Goal: Task Accomplishment & Management: Complete application form

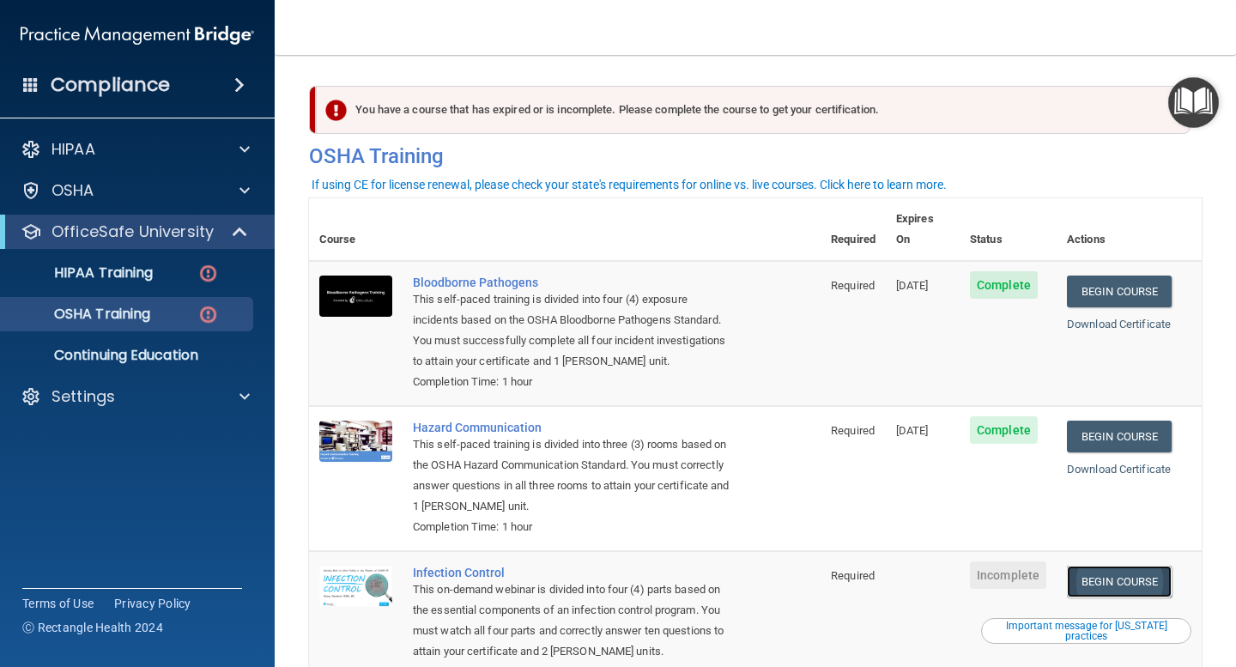
click at [1100, 566] on link "Begin Course" at bounding box center [1119, 582] width 105 height 32
click at [134, 318] on p "OSHA Training" at bounding box center [80, 314] width 139 height 17
click at [207, 315] on img at bounding box center [207, 314] width 21 height 21
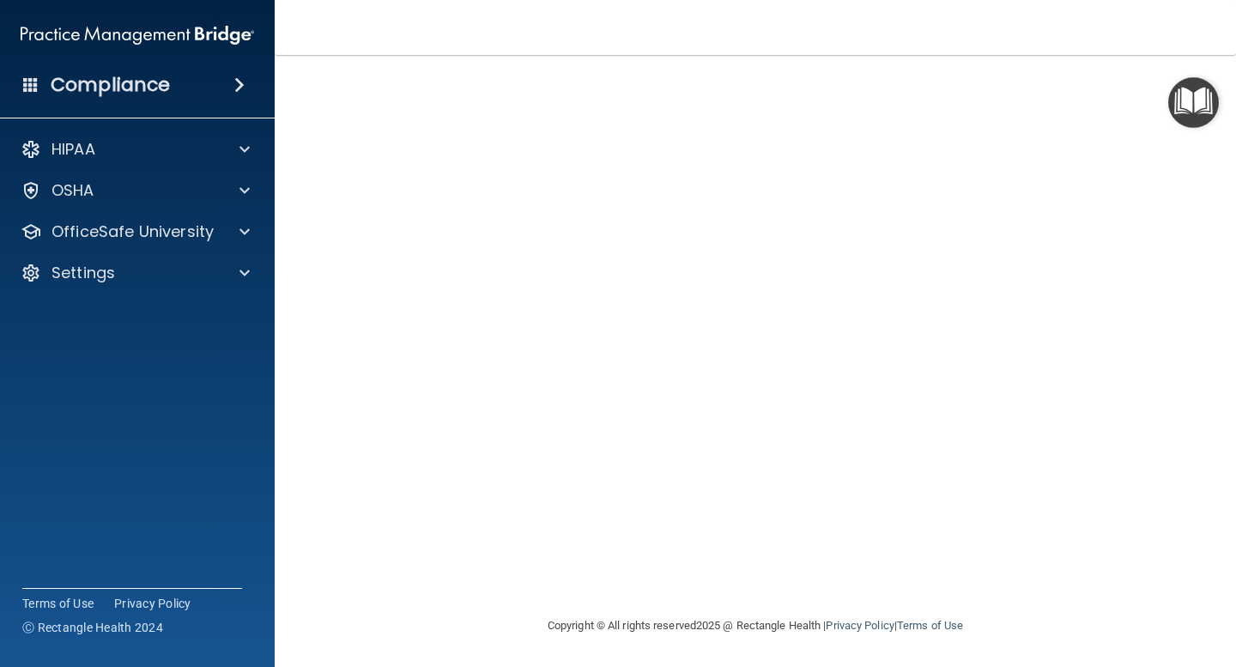
scroll to position [61, 0]
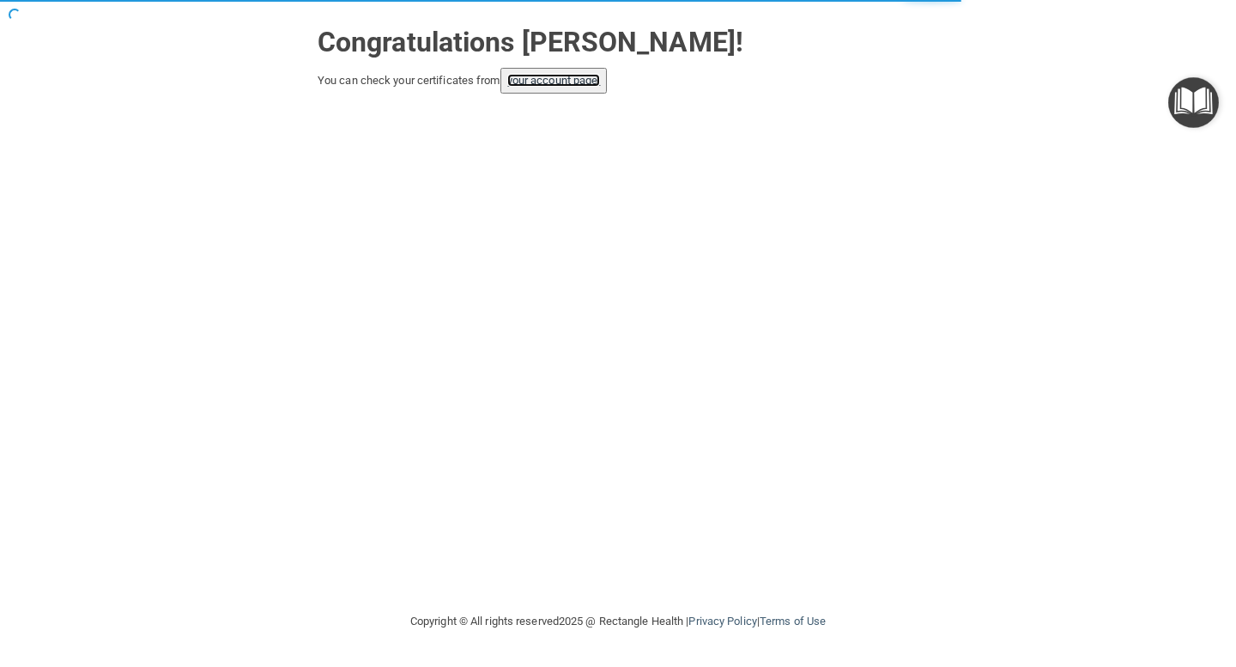
click at [578, 83] on link "your account page!" at bounding box center [554, 80] width 94 height 13
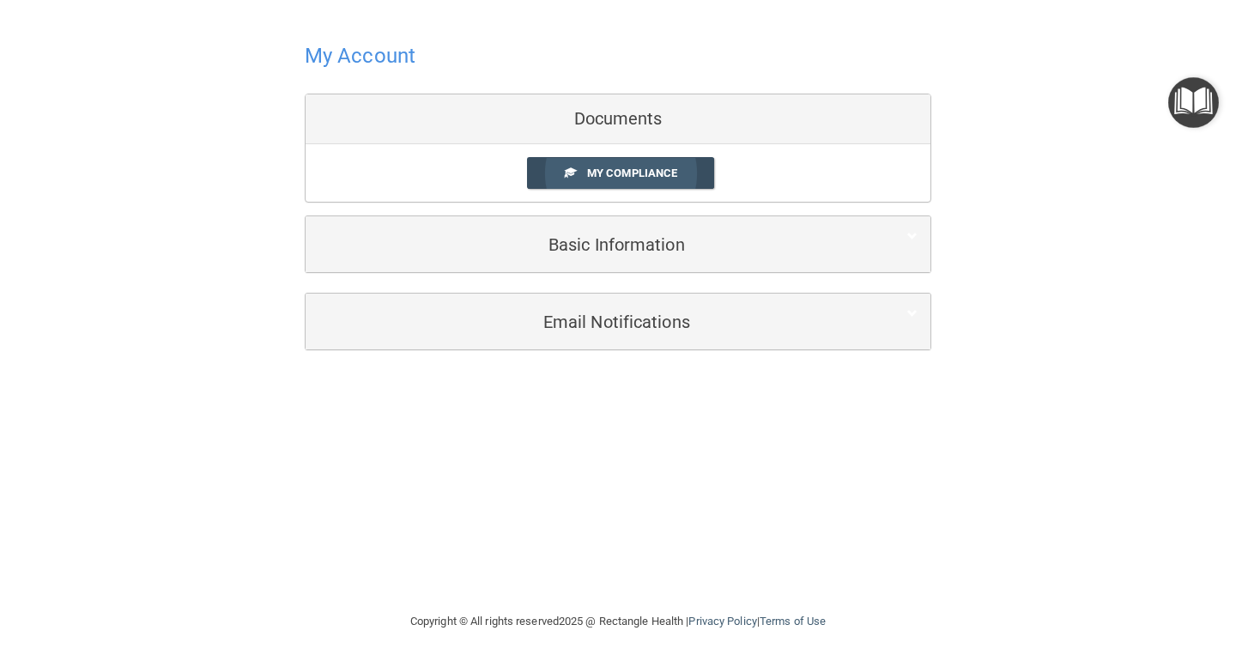
click at [629, 175] on span "My Compliance" at bounding box center [632, 172] width 90 height 13
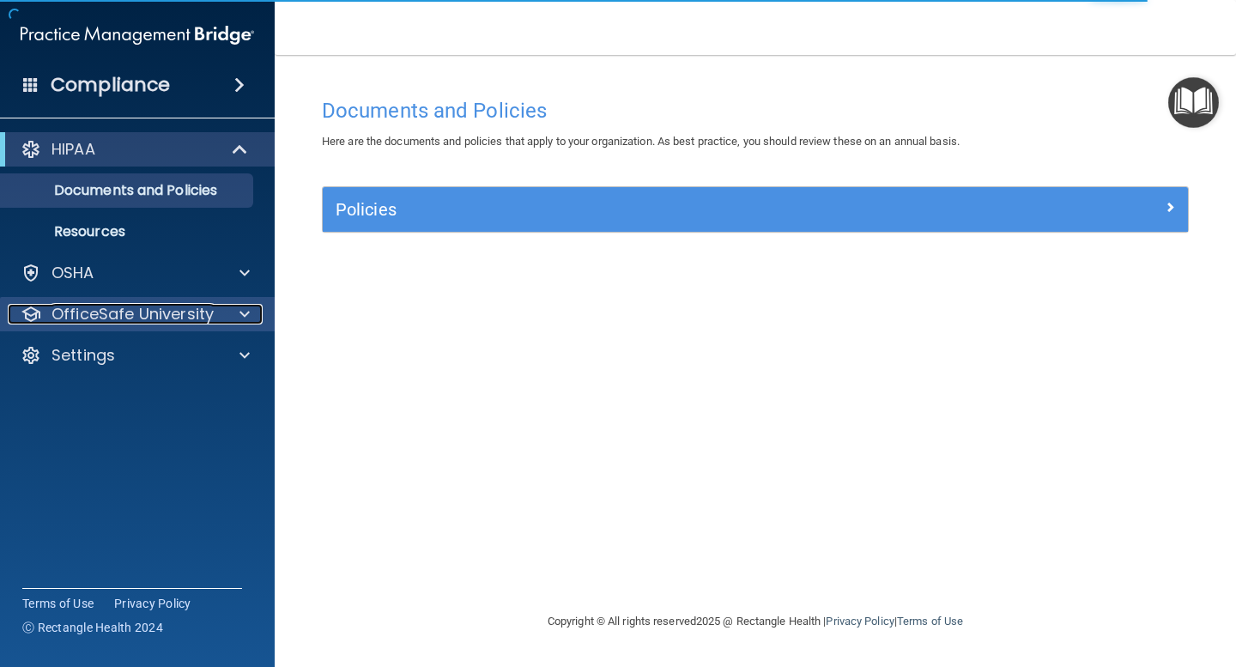
click at [142, 312] on p "OfficeSafe University" at bounding box center [132, 314] width 162 height 21
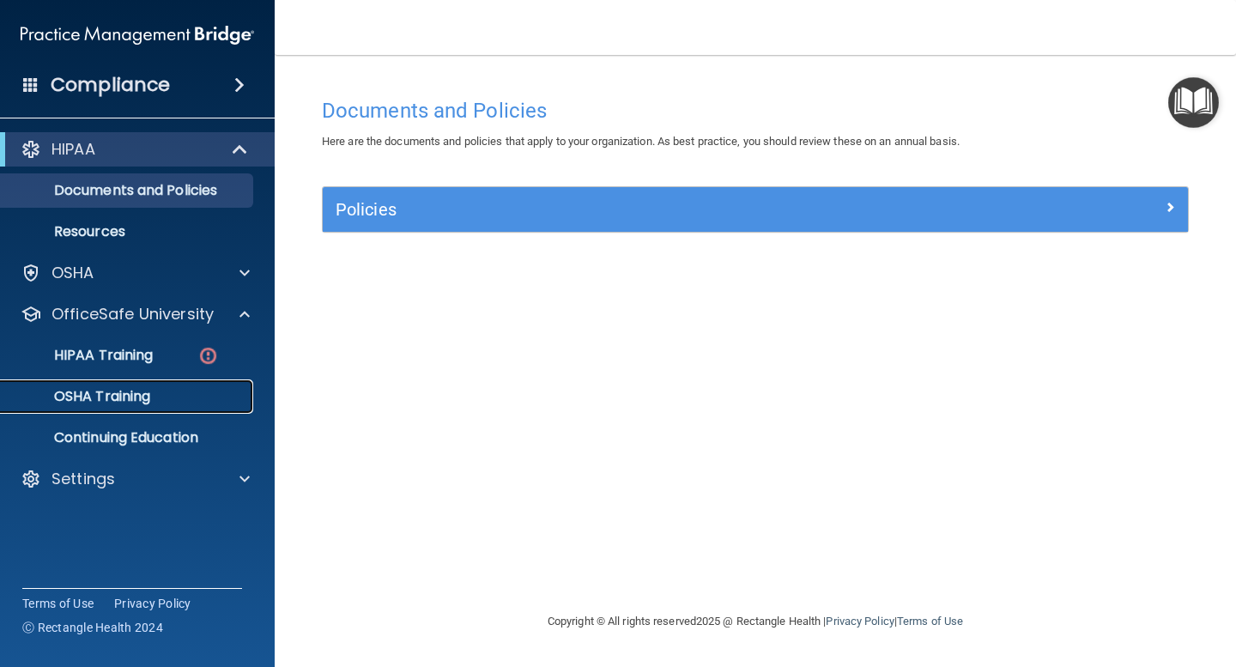
click at [130, 395] on p "OSHA Training" at bounding box center [80, 396] width 139 height 17
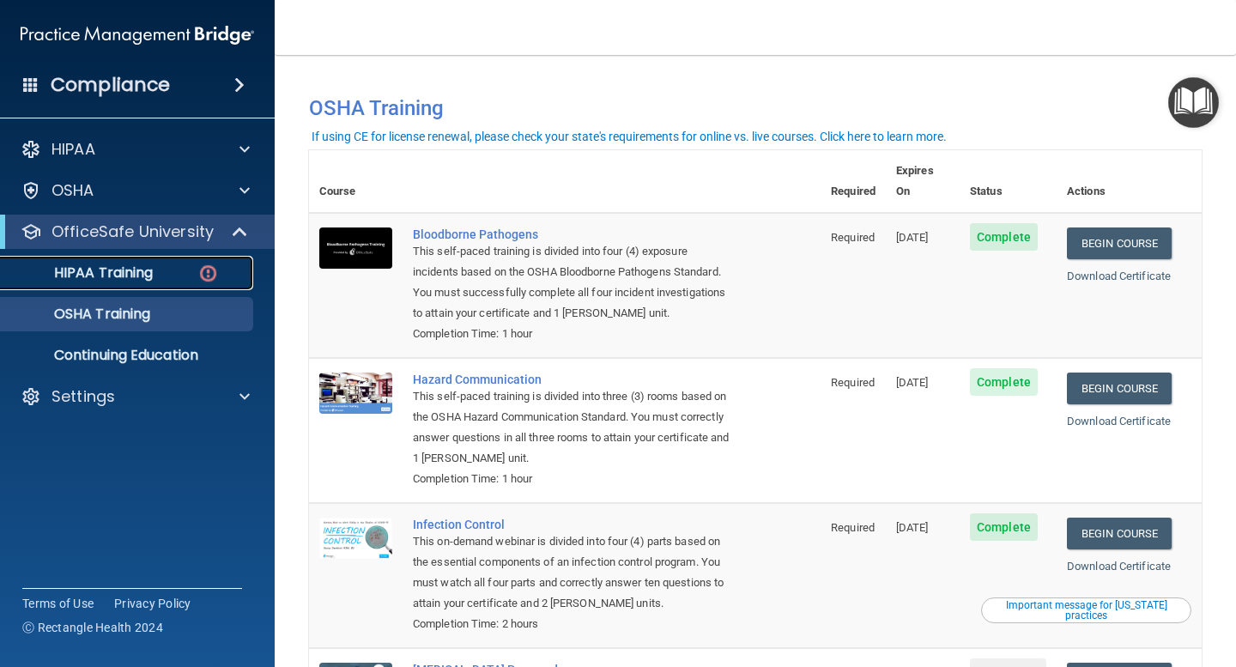
click at [143, 278] on p "HIPAA Training" at bounding box center [82, 272] width 142 height 17
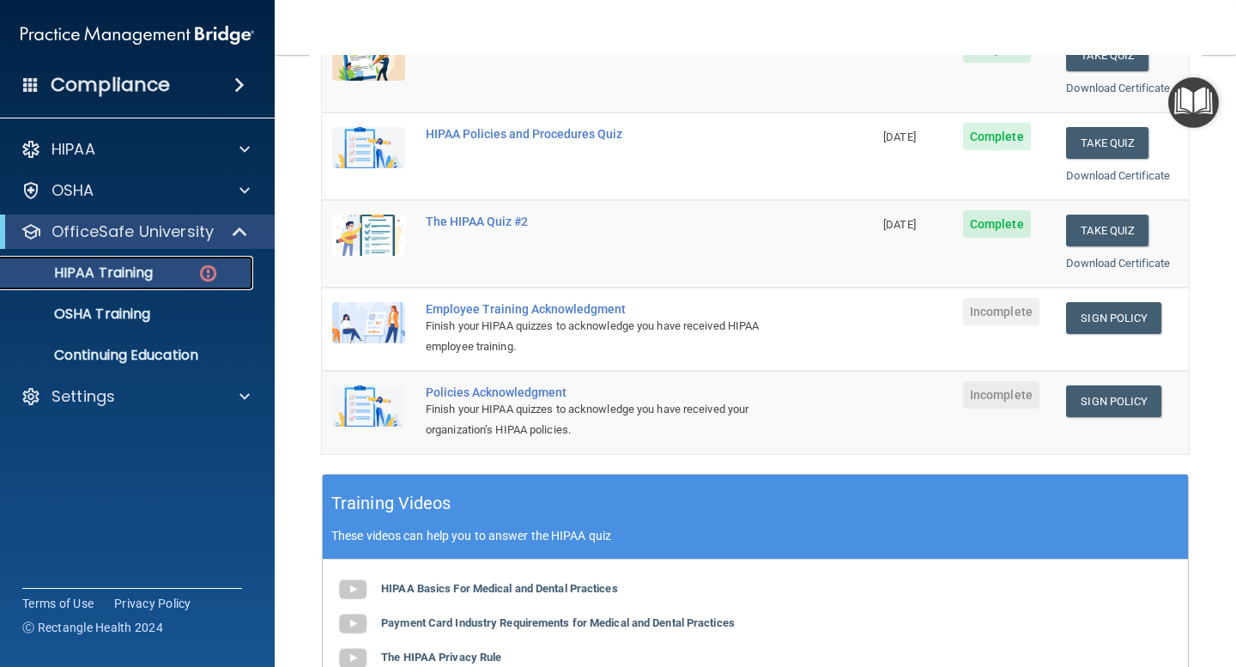
scroll to position [251, 0]
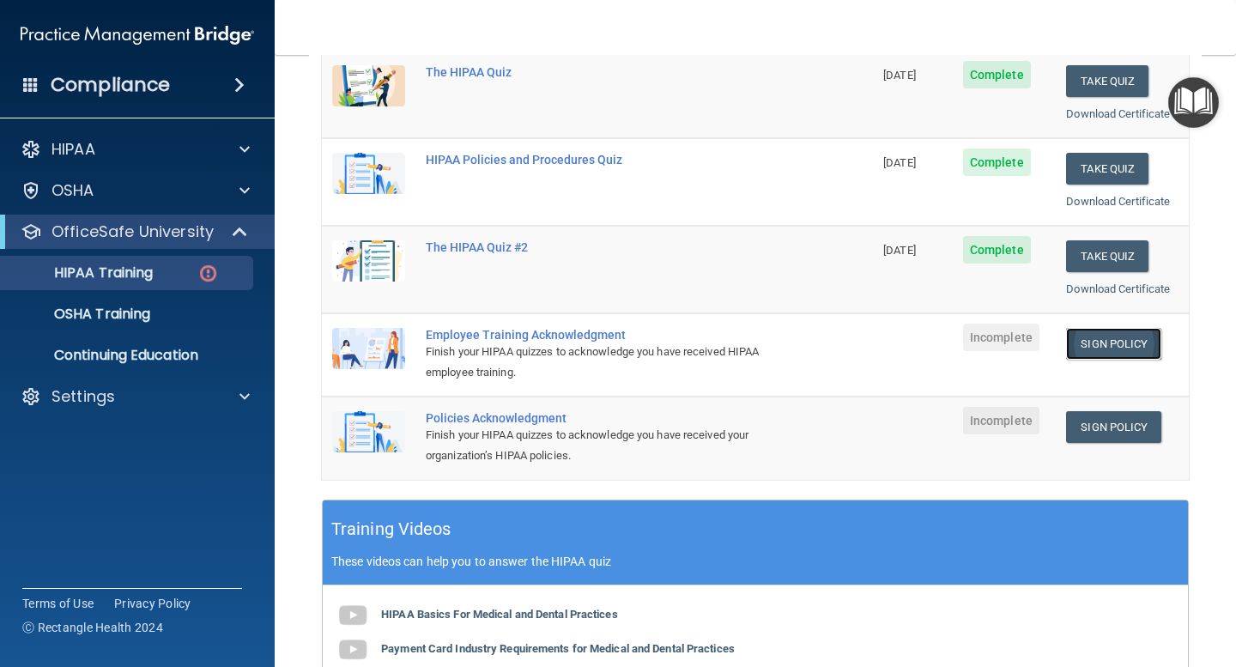
click at [1117, 348] on link "Sign Policy" at bounding box center [1113, 344] width 95 height 32
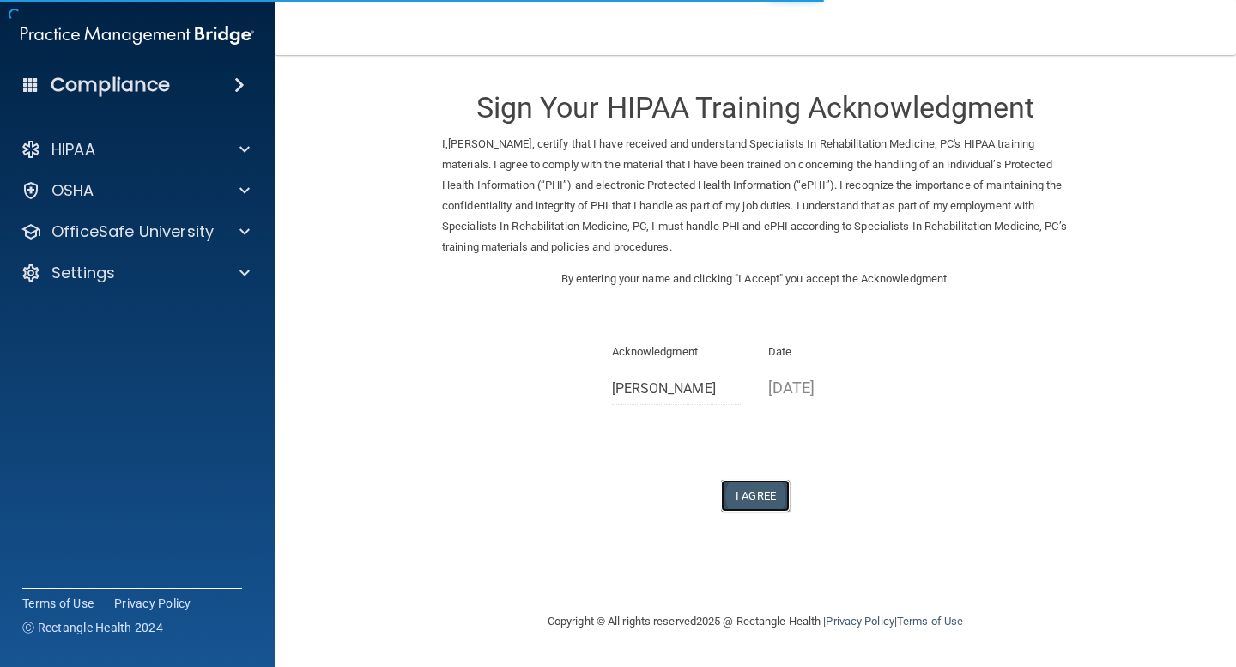
click at [764, 501] on button "I Agree" at bounding box center [755, 496] width 69 height 32
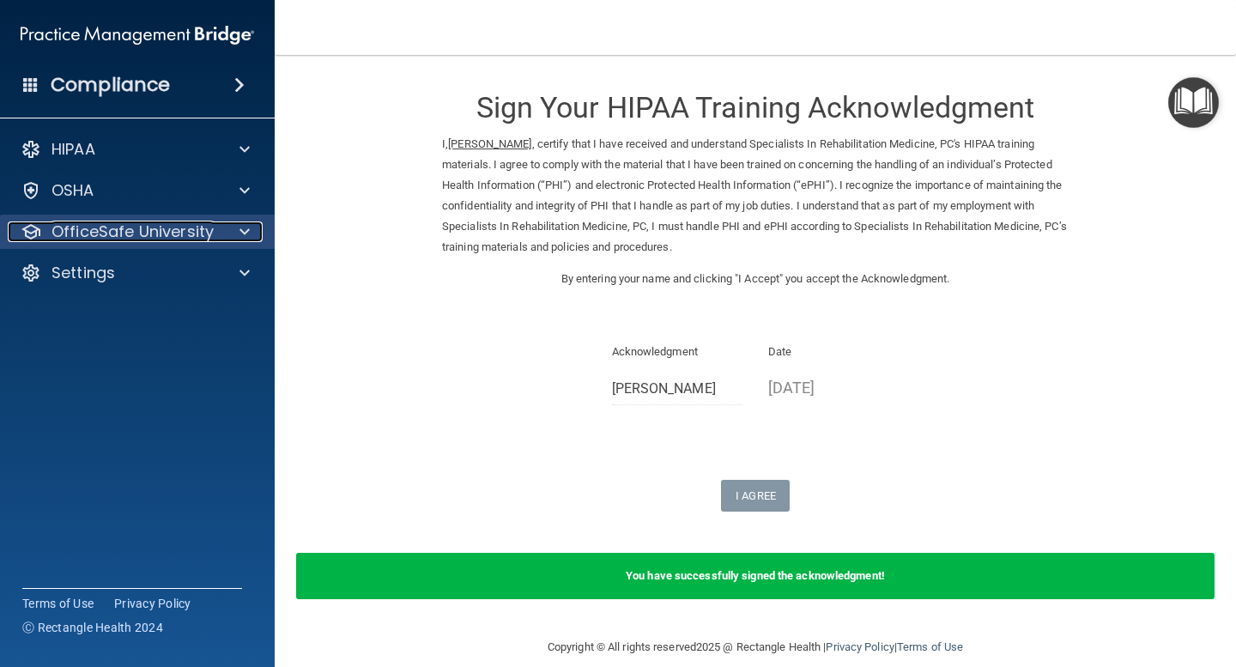
click at [200, 233] on p "OfficeSafe University" at bounding box center [132, 231] width 162 height 21
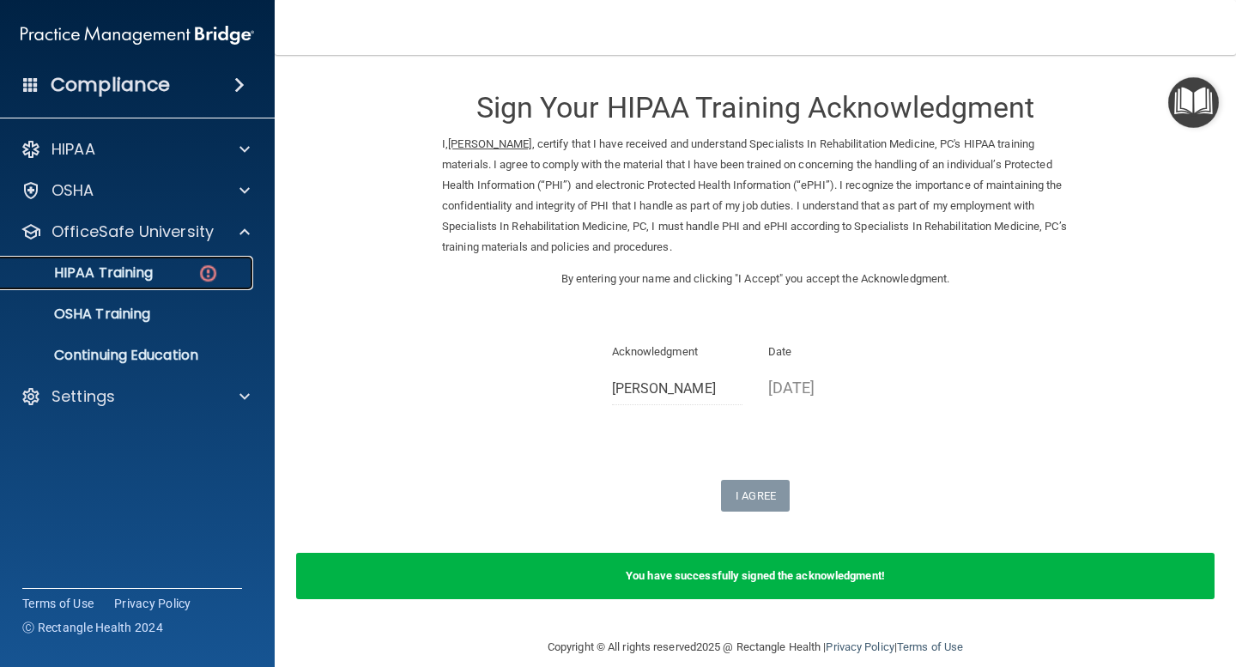
click at [169, 276] on div "HIPAA Training" at bounding box center [128, 272] width 234 height 17
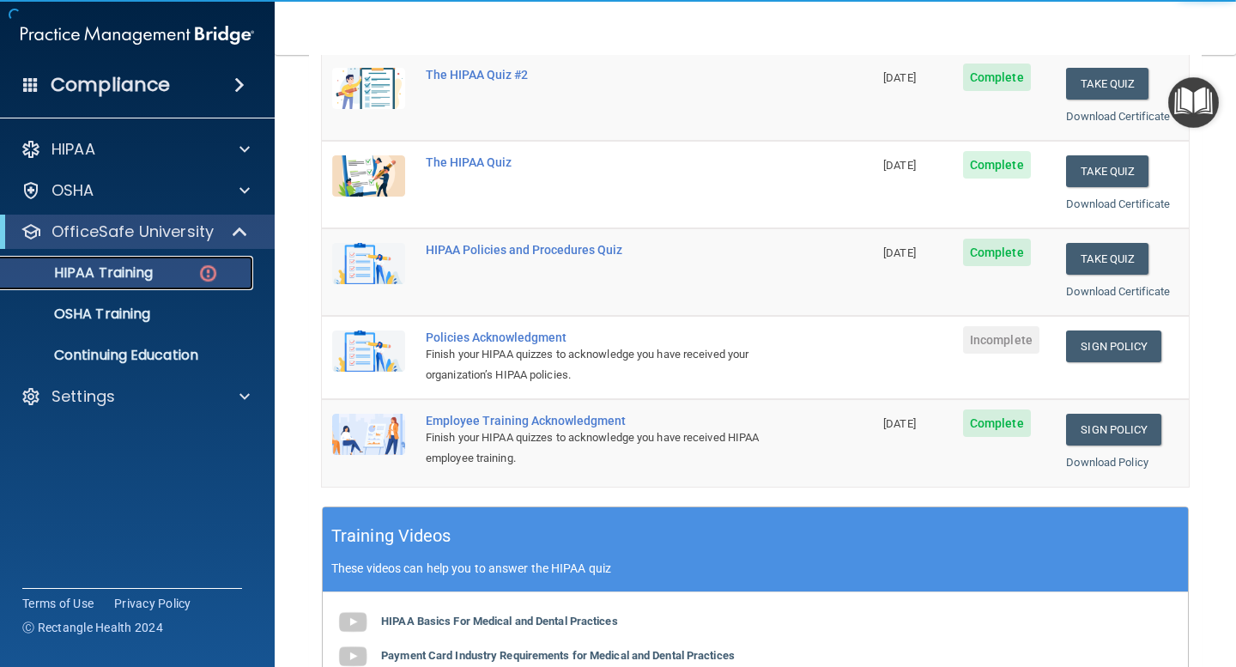
scroll to position [271, 0]
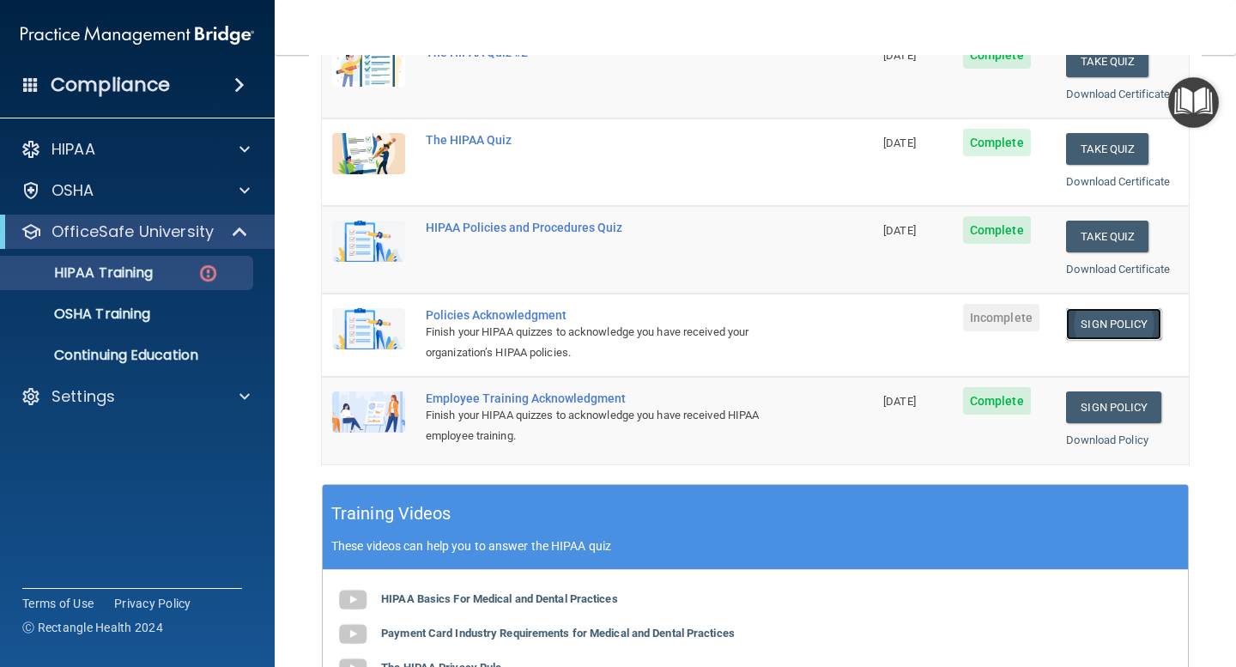
click at [1117, 323] on link "Sign Policy" at bounding box center [1113, 324] width 95 height 32
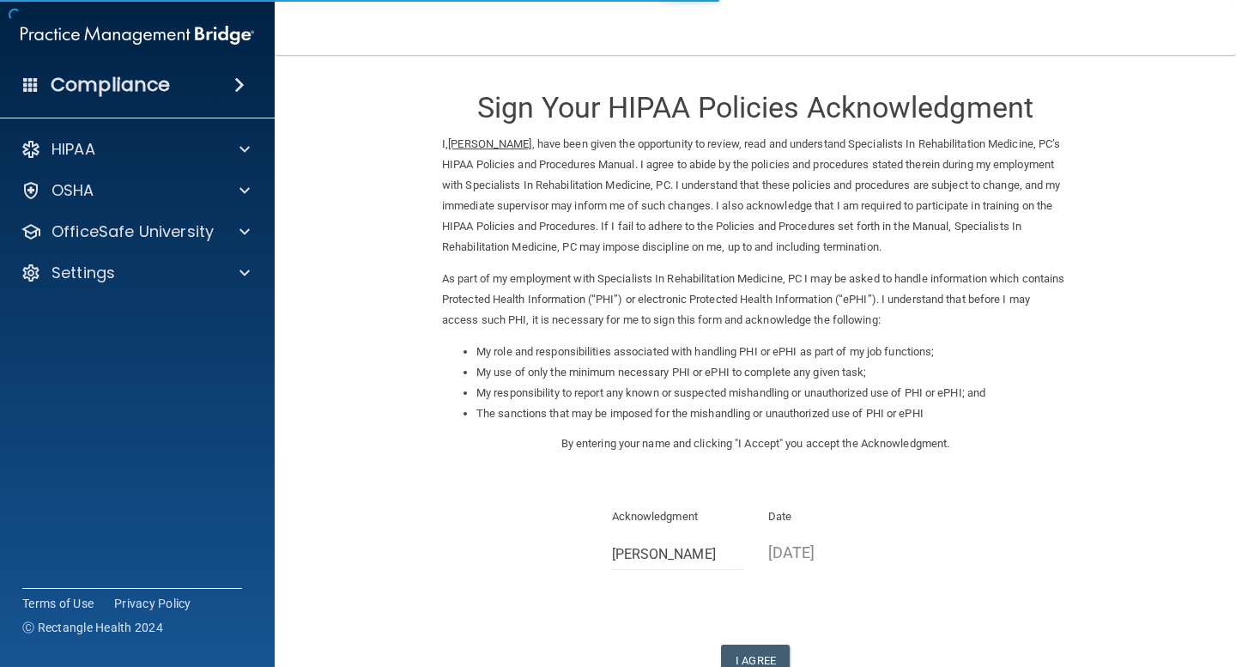
scroll to position [119, 0]
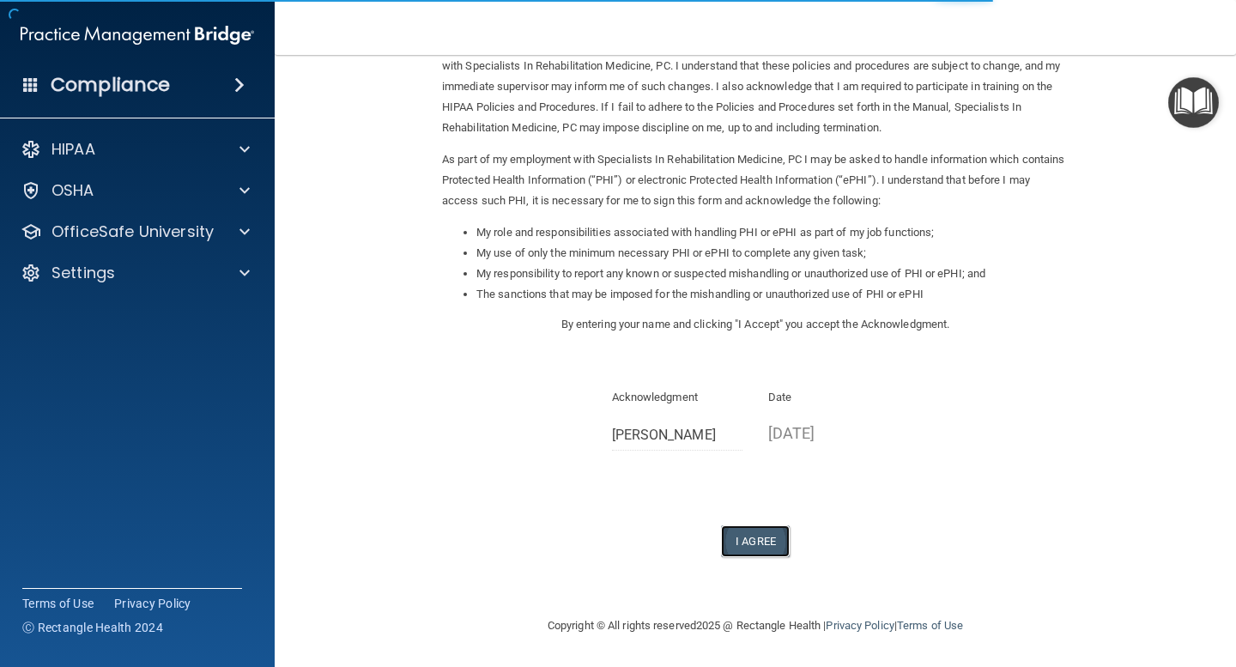
click at [750, 550] on button "I Agree" at bounding box center [755, 541] width 69 height 32
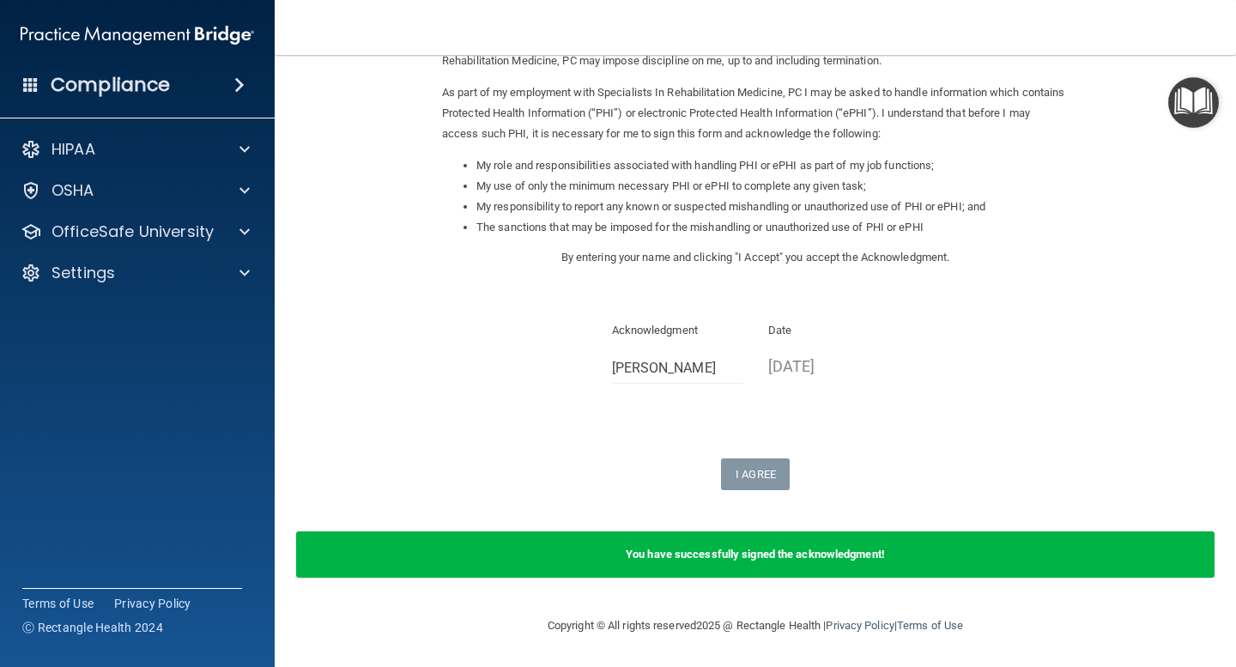
scroll to position [0, 0]
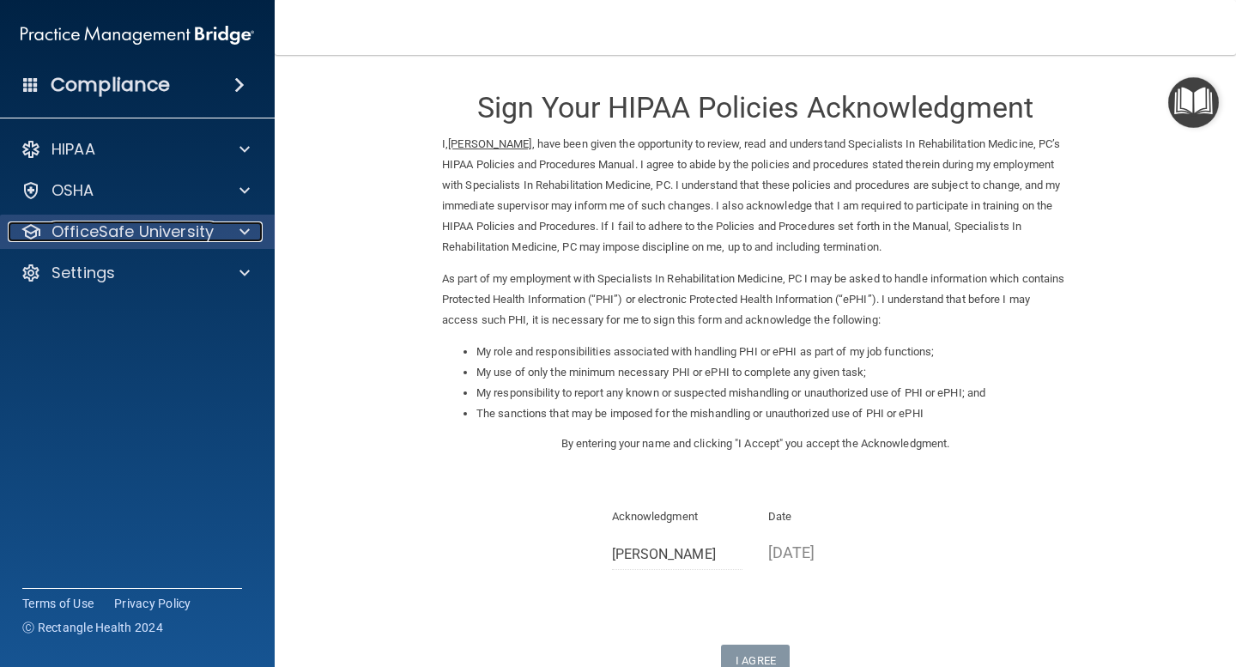
click at [169, 239] on p "OfficeSafe University" at bounding box center [132, 231] width 162 height 21
